Goal: Information Seeking & Learning: Learn about a topic

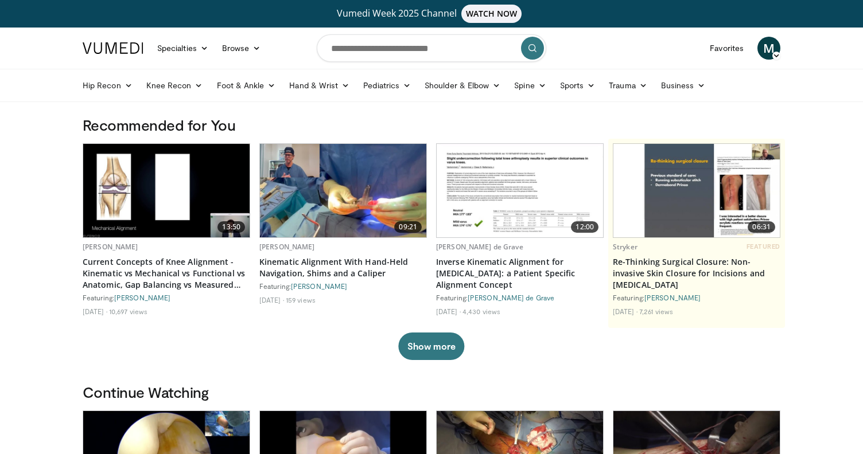
click at [456, 126] on h3 "Recommended for You" at bounding box center [432, 125] width 698 height 18
click at [433, 148] on div "13:50 Simon Young Current Concepts of Knee Alignment - Kinematic vs Mechanical …" at bounding box center [432, 233] width 698 height 180
click at [388, 53] on input "Search topics, interventions" at bounding box center [432, 48] width 230 height 28
type input "**********"
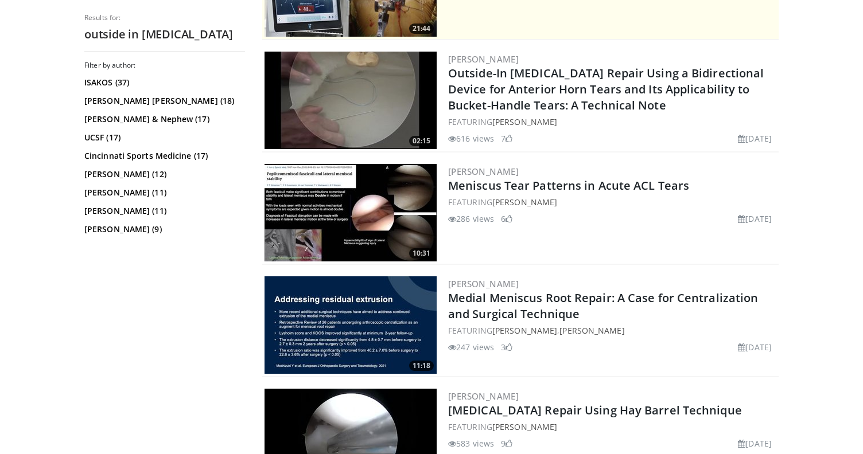
scroll to position [322, 0]
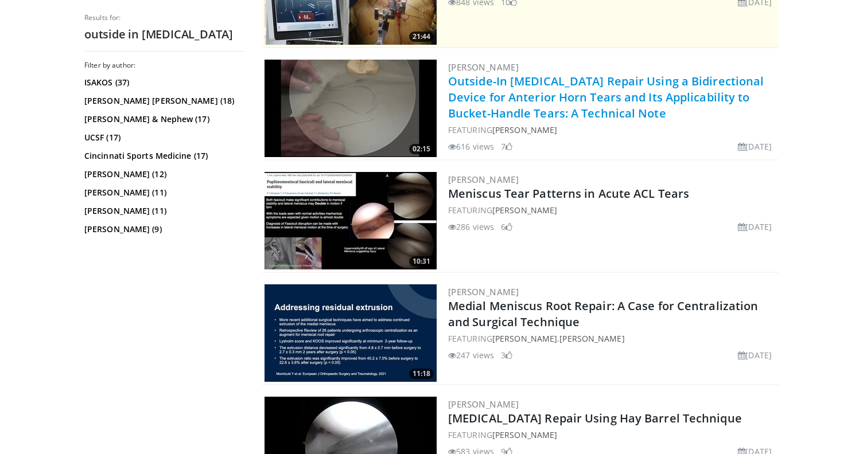
click at [590, 107] on link "Outside-In [MEDICAL_DATA] Repair Using a Bidirectional Device for Anterior Horn…" at bounding box center [606, 97] width 316 height 48
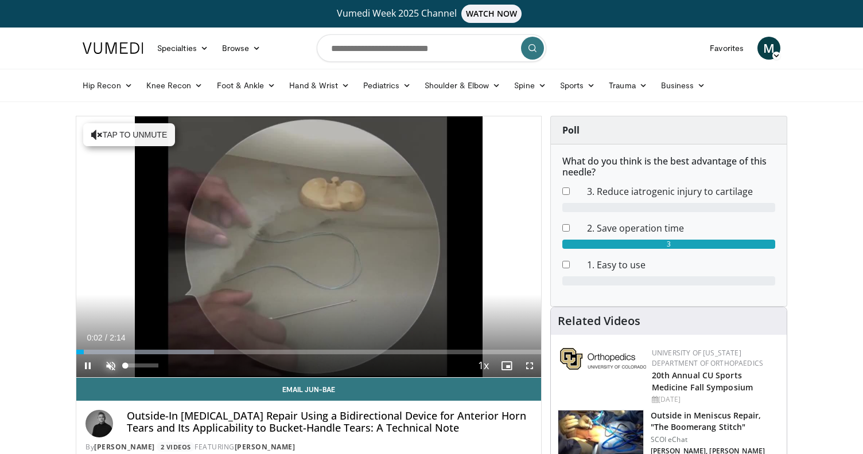
click at [109, 365] on span "Video Player" at bounding box center [110, 366] width 23 height 23
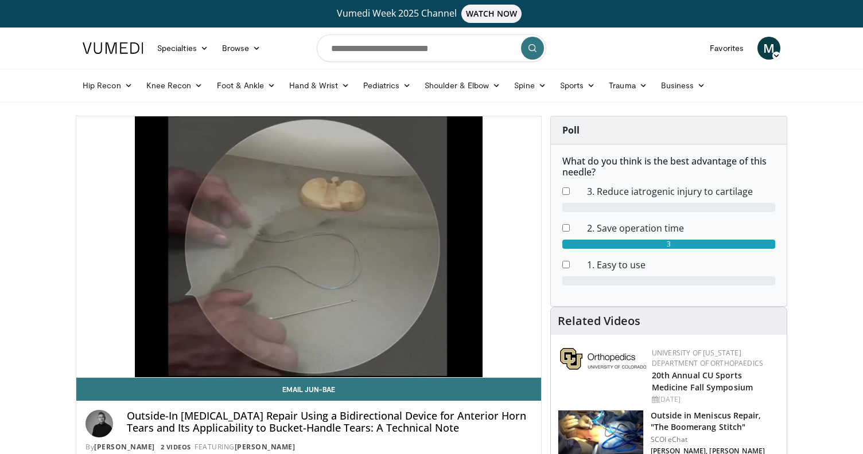
click at [546, 222] on div "Poll What do you think is the best advantage of this needle? 3. Reduce iatrogen…" at bounding box center [669, 211] width 254 height 191
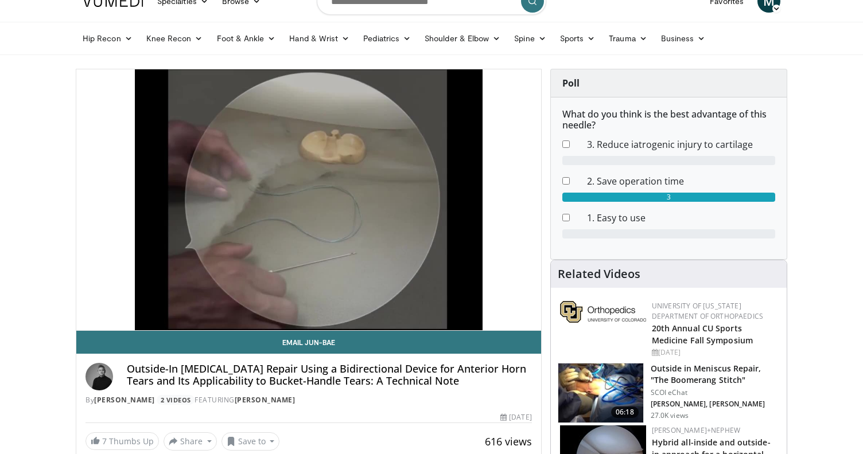
scroll to position [48, 0]
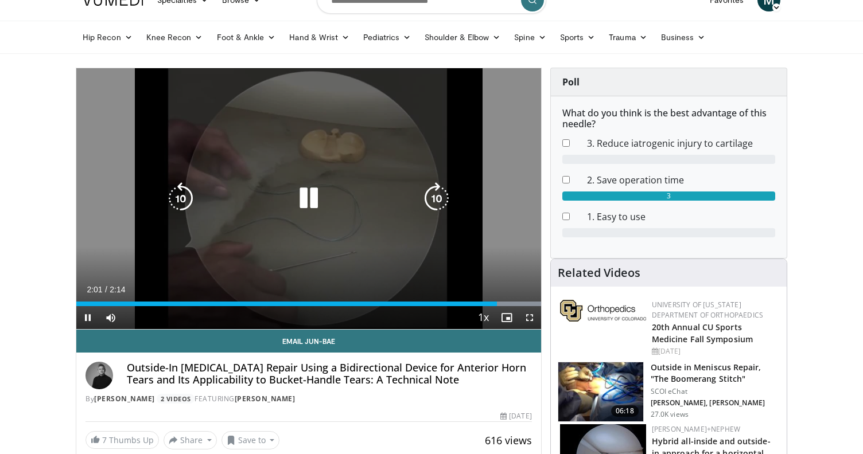
click at [311, 200] on icon "Video Player" at bounding box center [309, 198] width 32 height 32
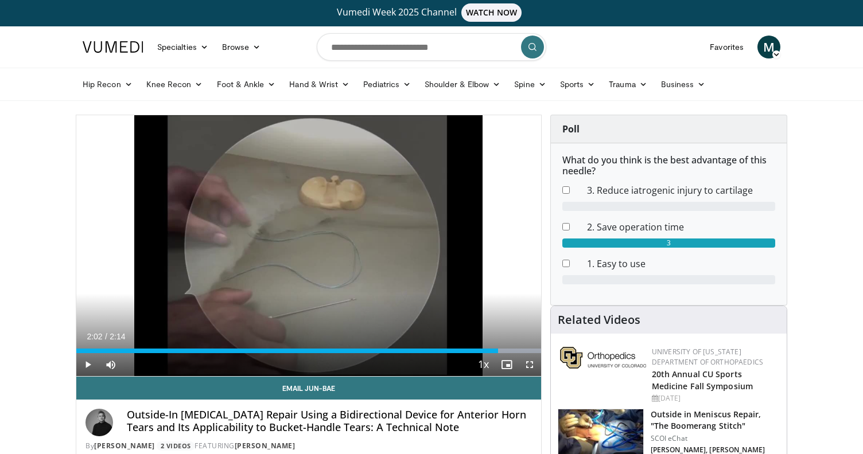
scroll to position [0, 0]
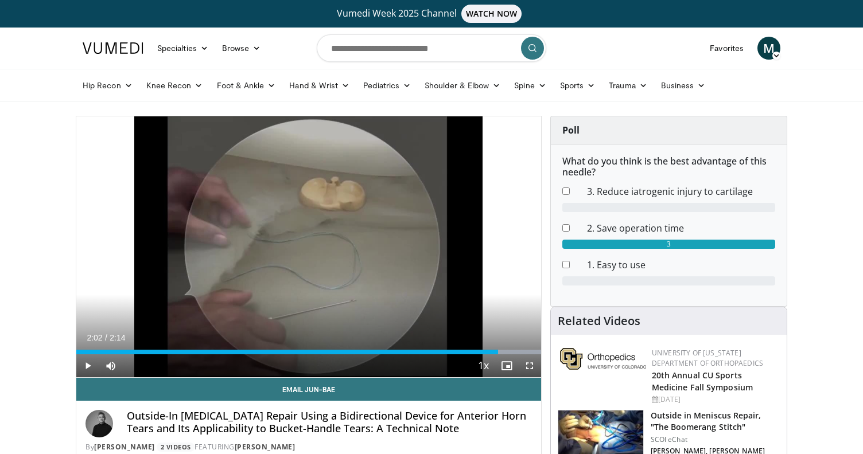
click at [547, 199] on div "Poll What do you think is the best advantage of this needle? 3. Reduce iatrogen…" at bounding box center [669, 211] width 254 height 191
click at [545, 248] on div "Poll What do you think is the best advantage of this needle? 3. Reduce iatrogen…" at bounding box center [669, 211] width 254 height 191
click at [347, 48] on input "Search topics, interventions" at bounding box center [432, 48] width 230 height 28
type input "**********"
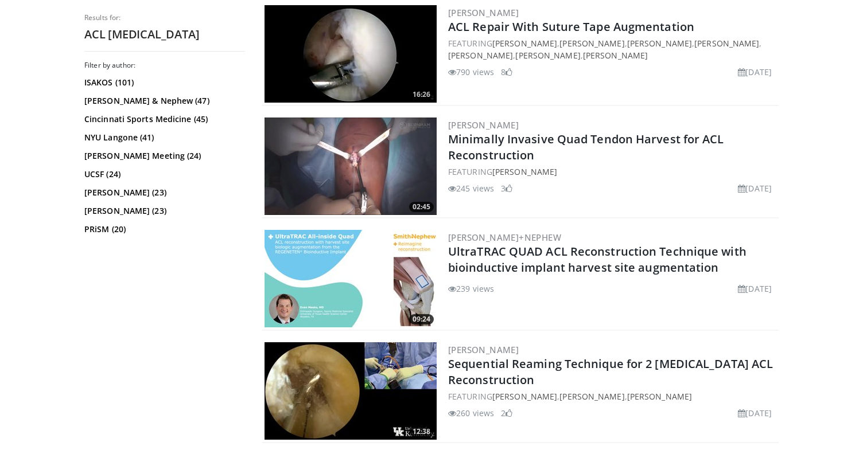
scroll to position [713, 0]
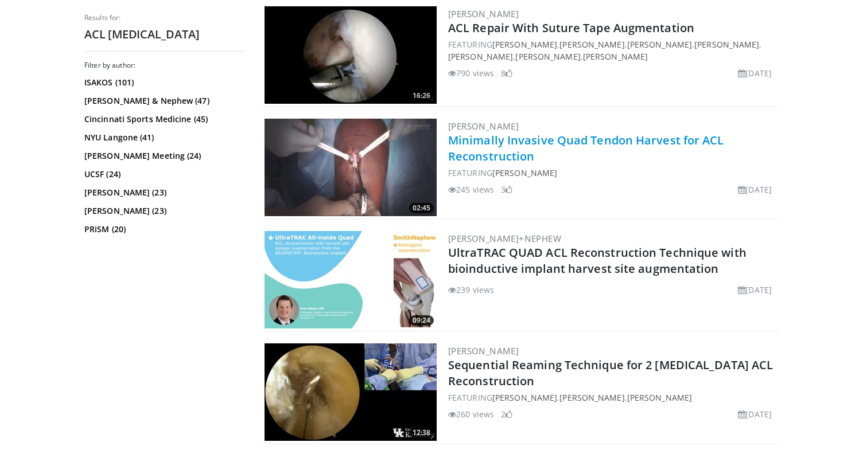
click at [605, 138] on link "Minimally Invasive Quad Tendon Harvest for ACL Reconstruction" at bounding box center [586, 149] width 276 height 32
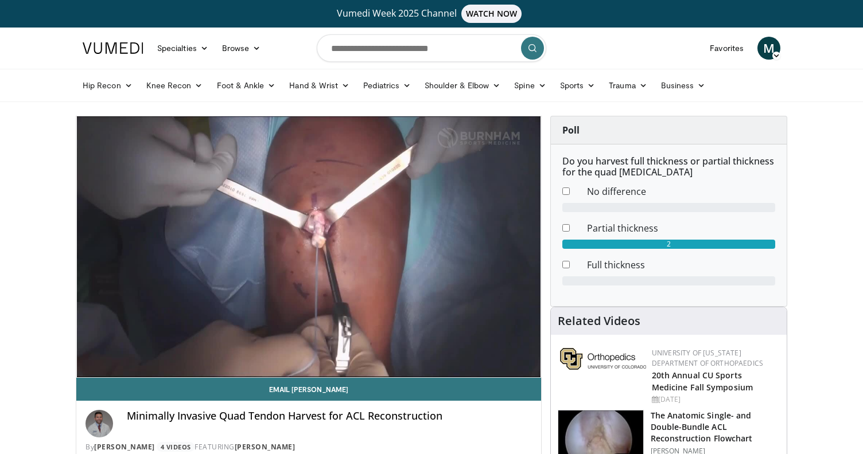
click at [545, 247] on div "Poll Do you harvest full thickness or partial thickness for the quad tendon gra…" at bounding box center [669, 211] width 254 height 191
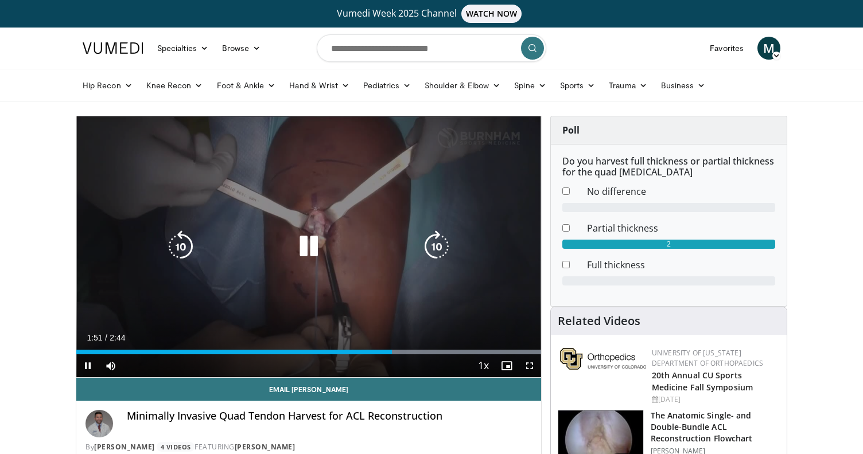
click at [308, 249] on icon "Video Player" at bounding box center [309, 247] width 32 height 32
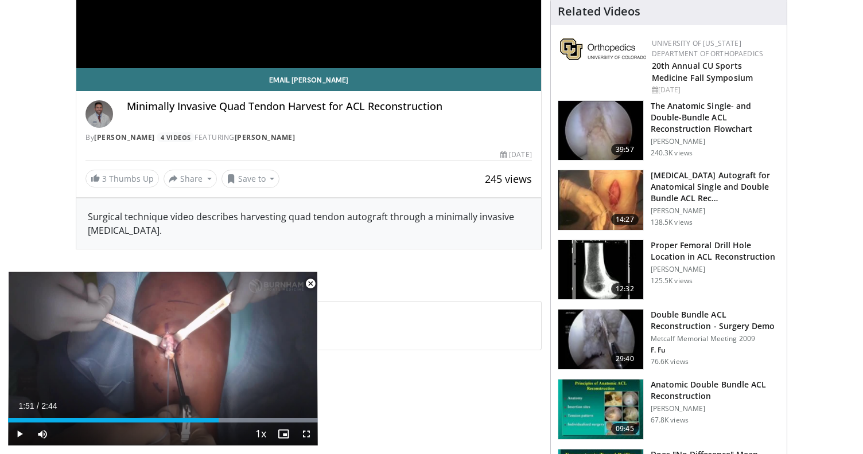
scroll to position [312, 0]
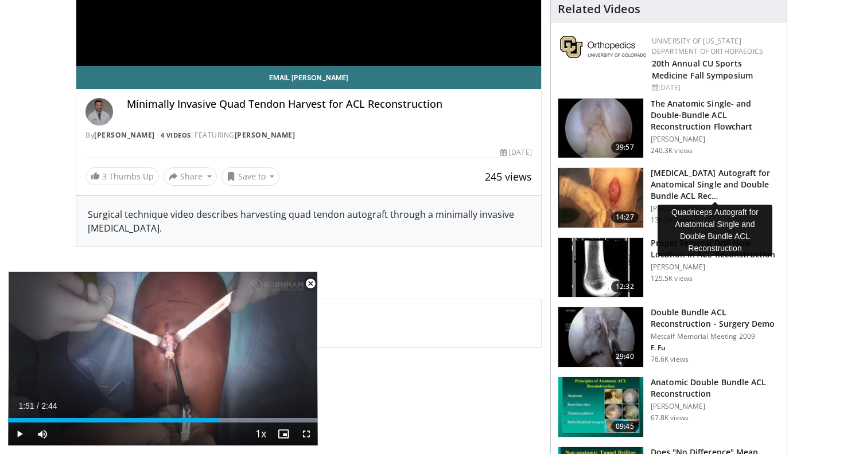
click at [683, 186] on h3 "Quadriceps Autograft for Anatomical Single and Double Bundle ACL Rec…" at bounding box center [715, 185] width 129 height 34
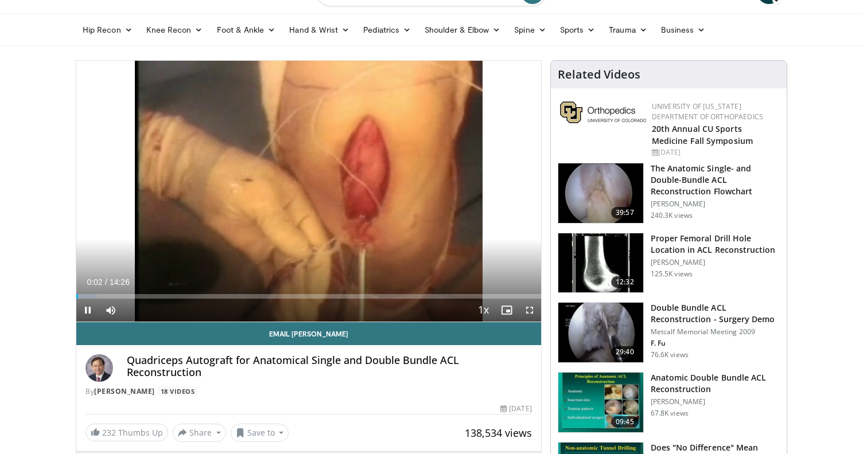
scroll to position [59, 0]
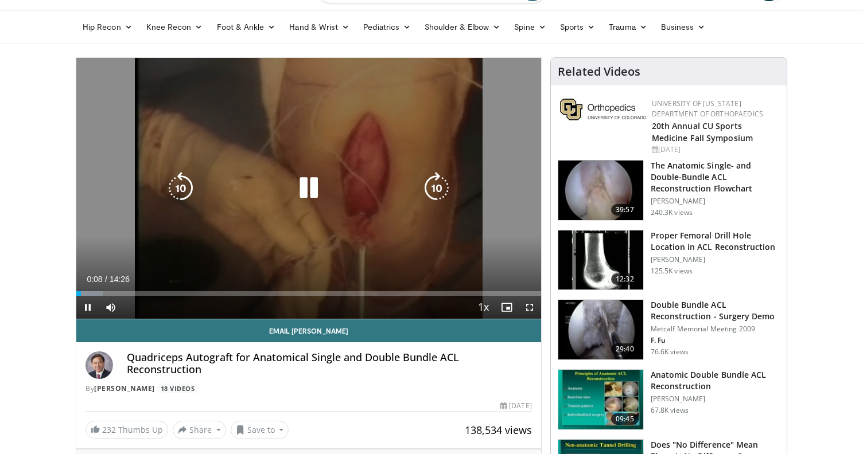
click at [304, 189] on icon "Video Player" at bounding box center [309, 188] width 32 height 32
